Goal: Task Accomplishment & Management: Manage account settings

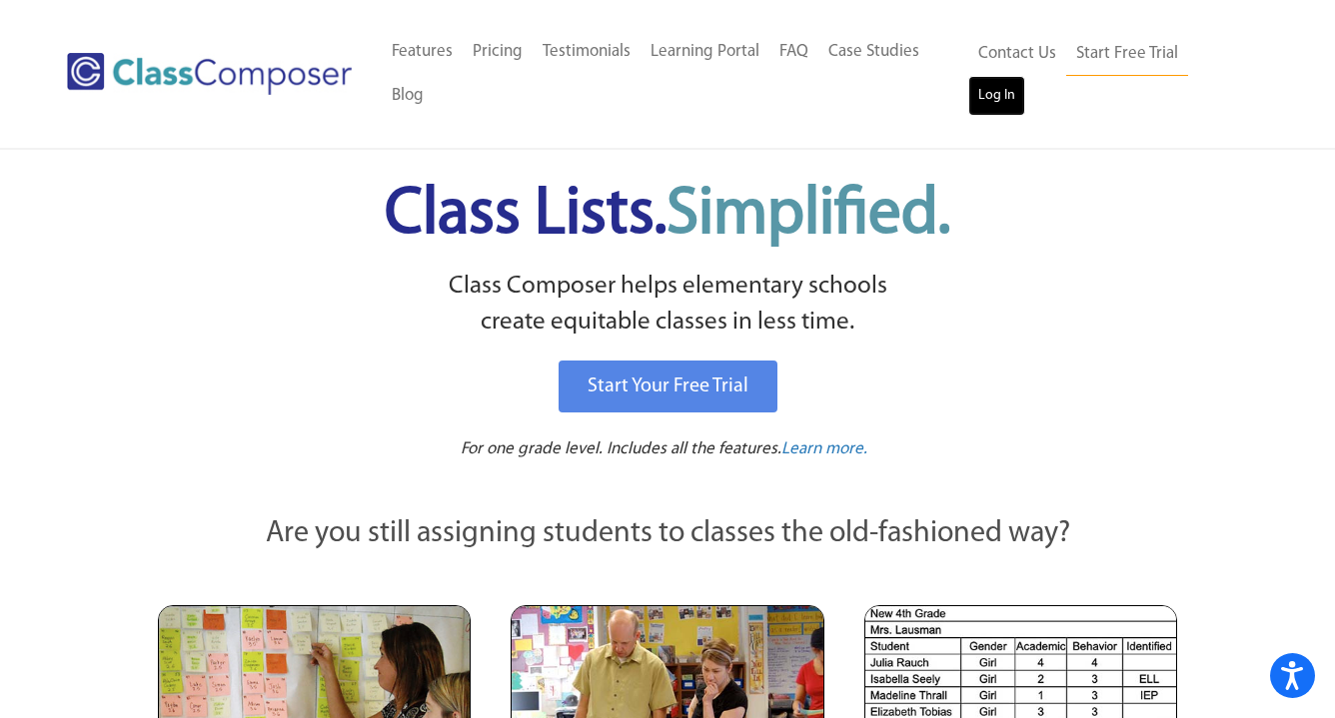
click at [1025, 76] on link "Log In" at bounding box center [996, 96] width 57 height 40
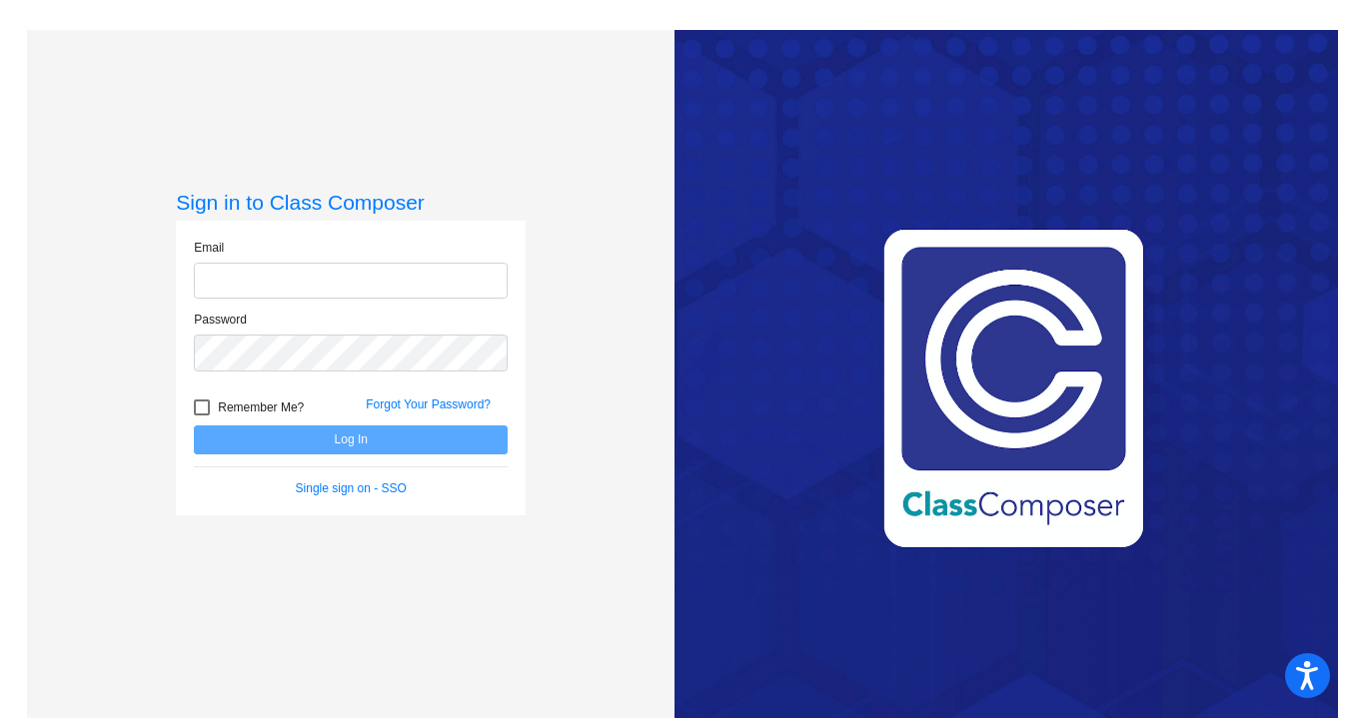
type input "jfink@lgusd.org"
click at [203, 406] on div at bounding box center [202, 408] width 16 height 16
click at [202, 416] on input "Remember Me?" at bounding box center [201, 416] width 1 height 1
checkbox input "true"
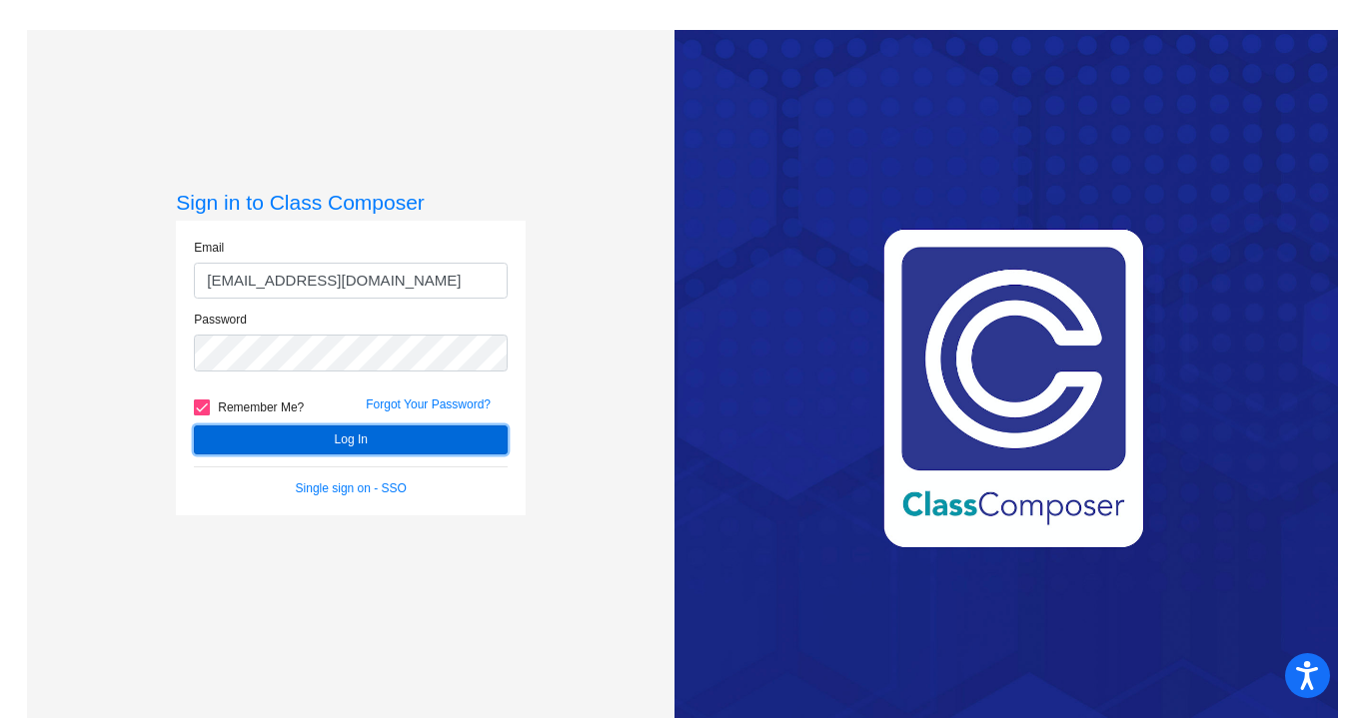
click at [313, 437] on button "Log In" at bounding box center [351, 440] width 314 height 29
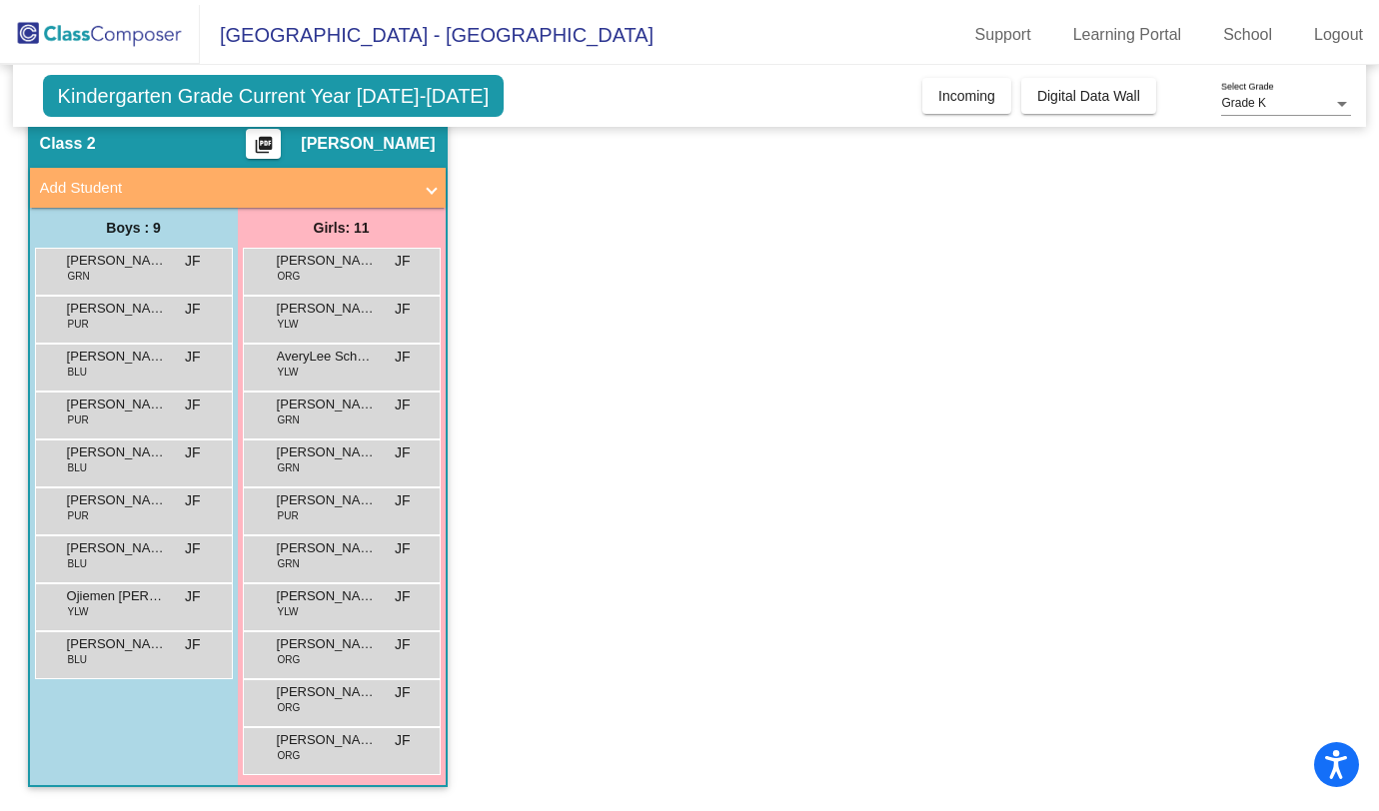
scroll to position [68, 0]
